Goal: Task Accomplishment & Management: Manage account settings

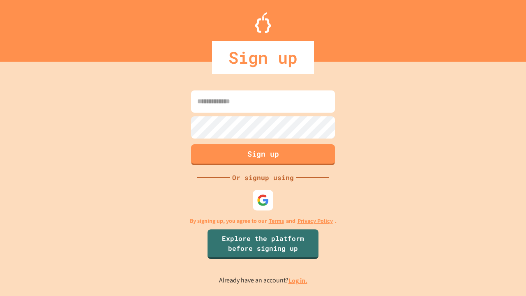
click at [298, 280] on link "Log in." at bounding box center [297, 280] width 19 height 9
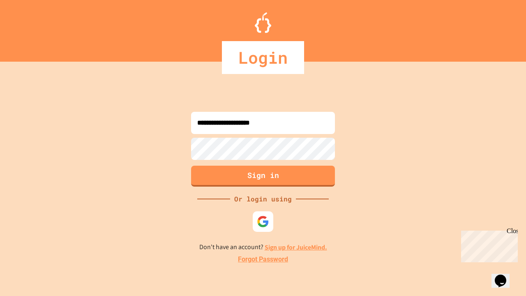
type input "**********"
